Goal: Information Seeking & Learning: Learn about a topic

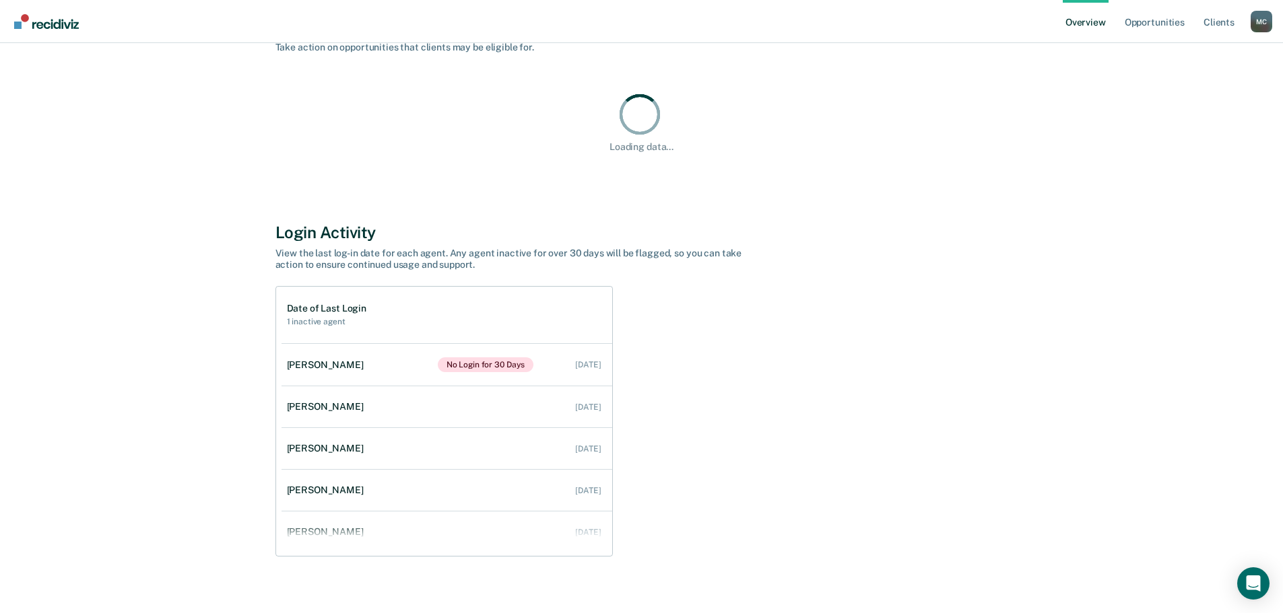
scroll to position [135, 0]
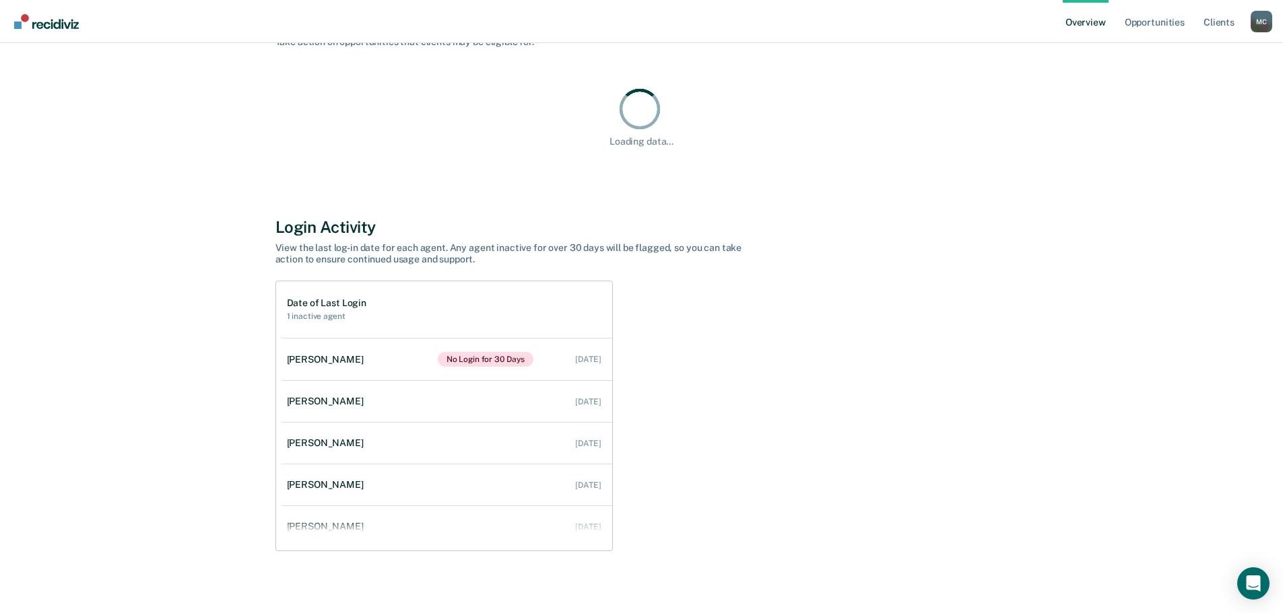
click at [327, 360] on div "[PERSON_NAME] Overview Region : 4 Team : 6 Agents Opportunities Take action on …" at bounding box center [642, 252] width 808 height 654
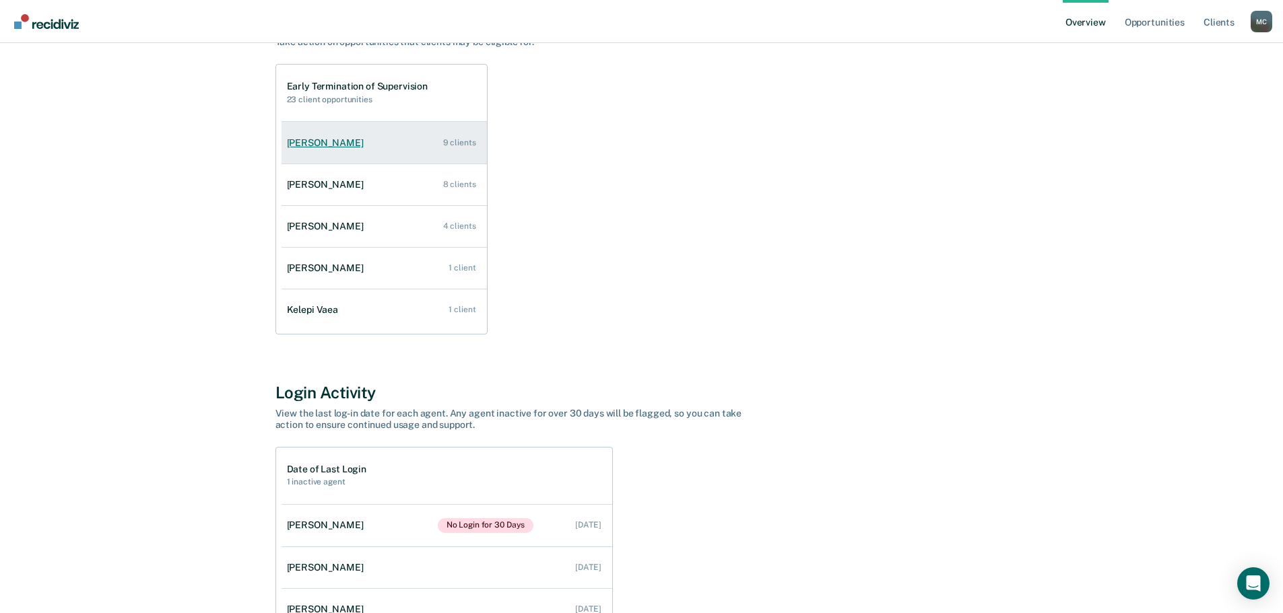
click at [323, 148] on div "[PERSON_NAME]" at bounding box center [328, 142] width 82 height 11
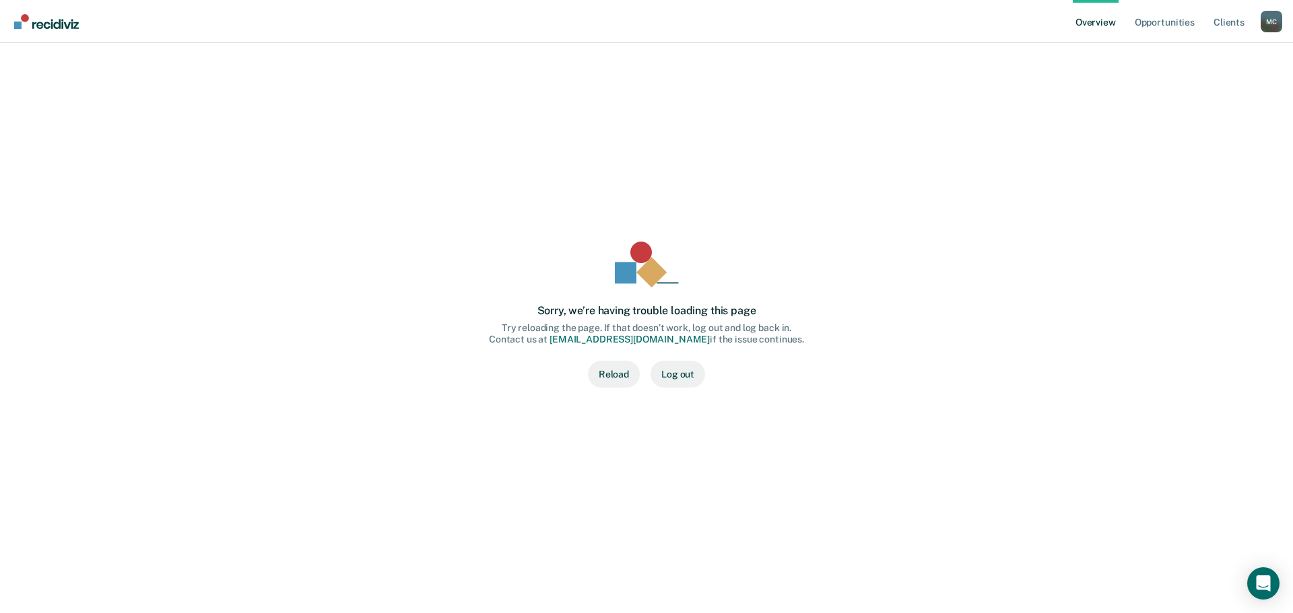
click at [621, 377] on button "Reload" at bounding box center [614, 374] width 52 height 27
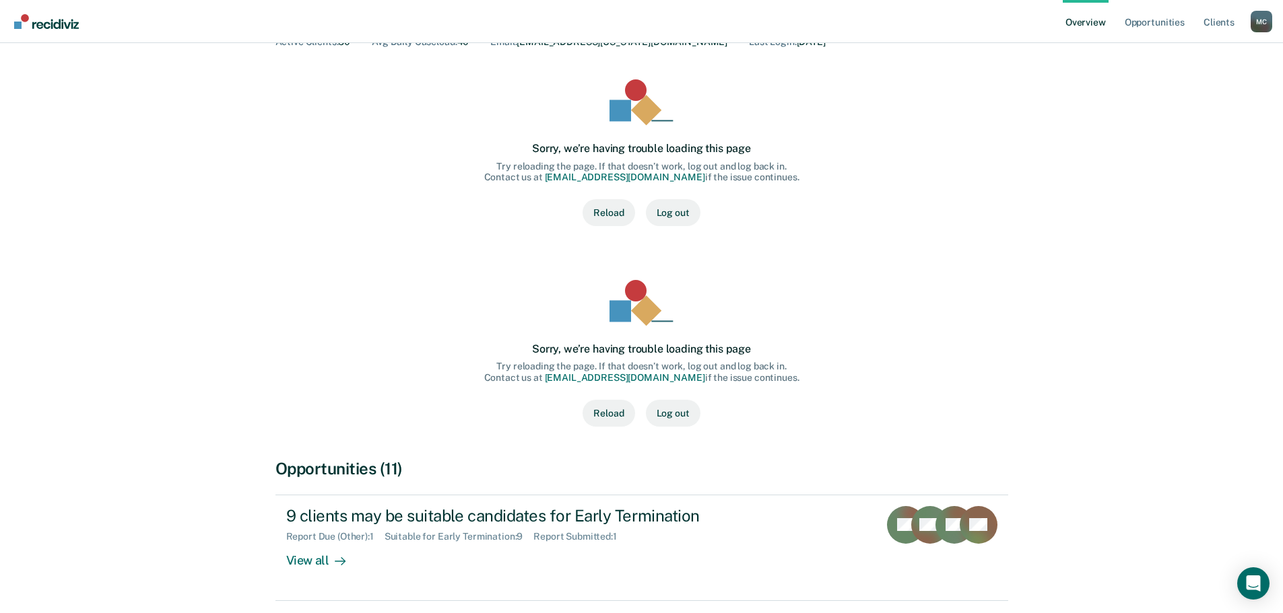
scroll to position [184, 0]
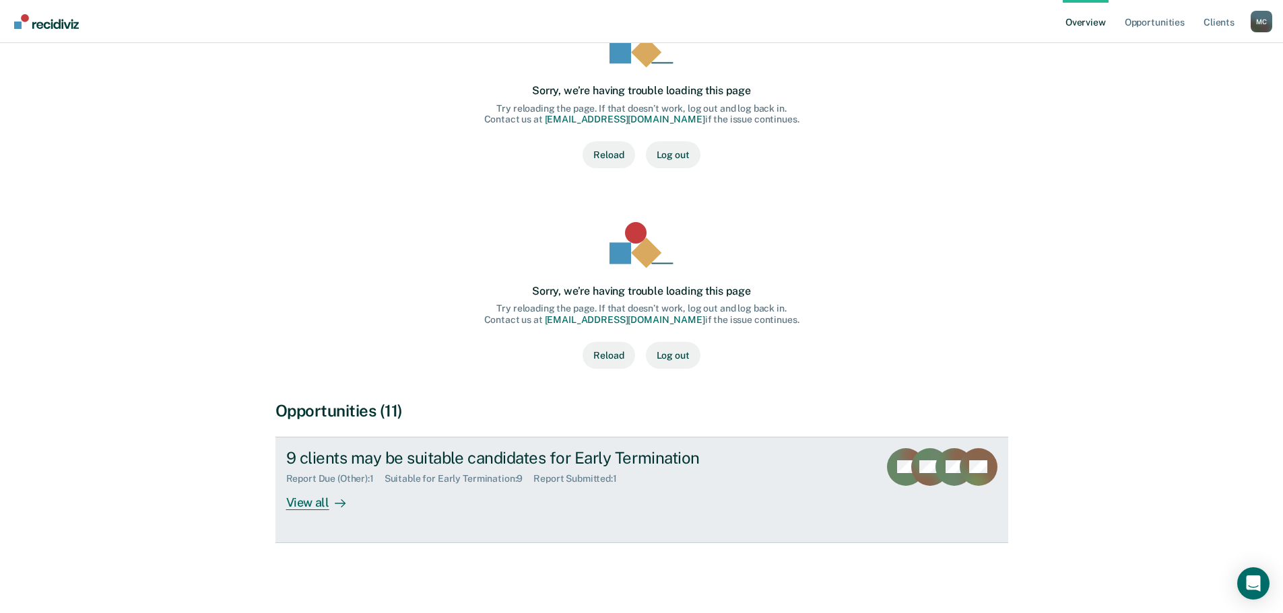
click at [554, 465] on div "9 clients may be suitable candidates for Early Termination" at bounding box center [522, 458] width 473 height 20
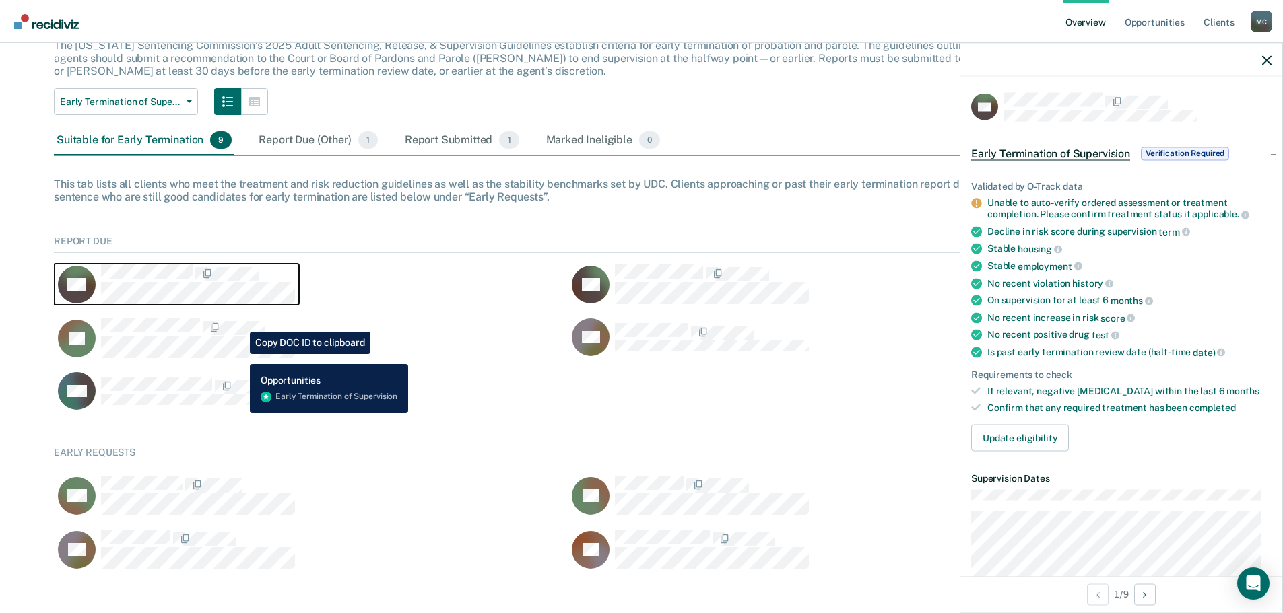
scroll to position [104, 0]
